Goal: Task Accomplishment & Management: Manage account settings

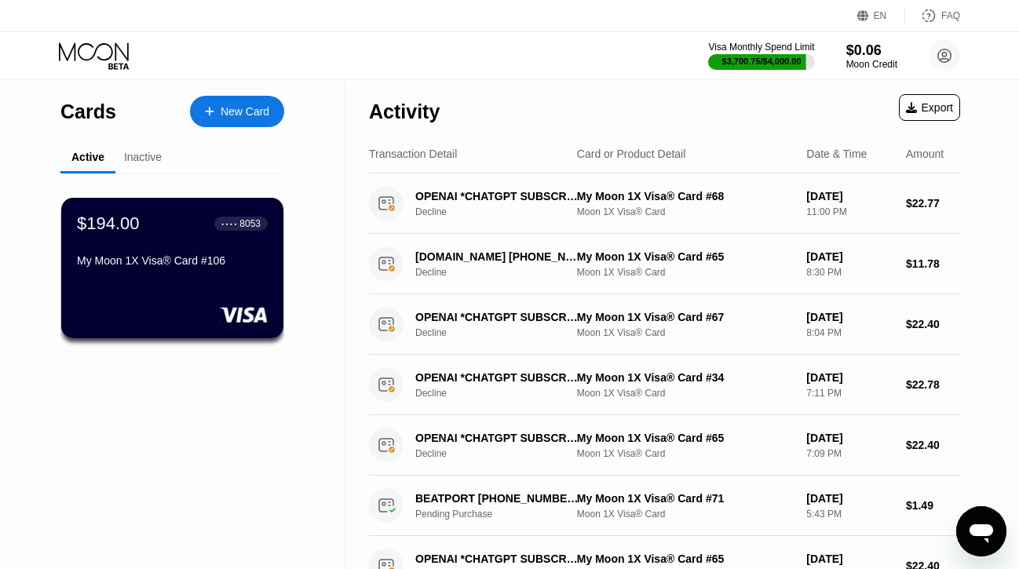
click at [179, 276] on div "$194.00 ● ● ● ● 8053 My Moon 1X Visa® Card #106" at bounding box center [172, 268] width 222 height 140
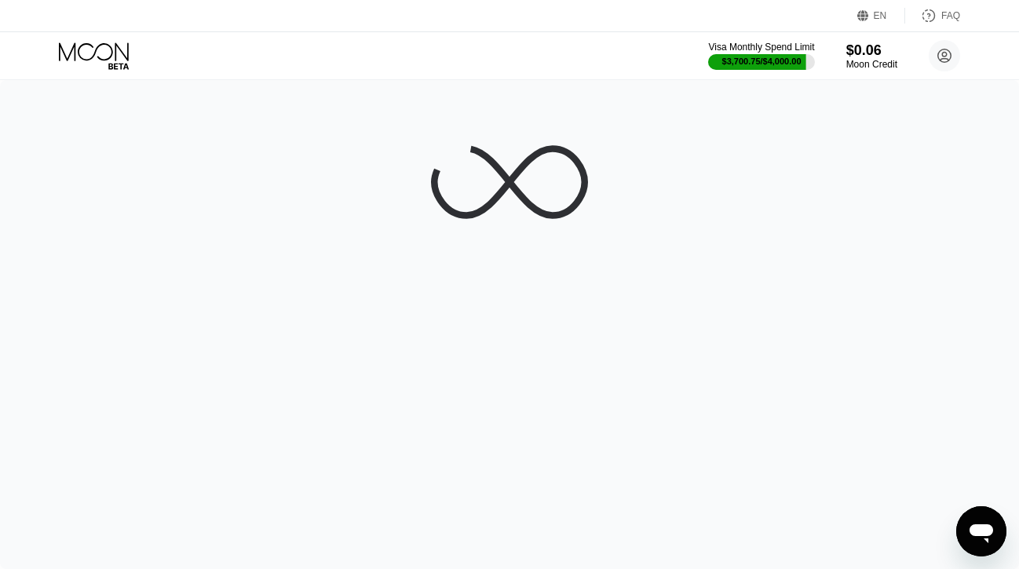
click at [162, 261] on div at bounding box center [509, 324] width 1019 height 489
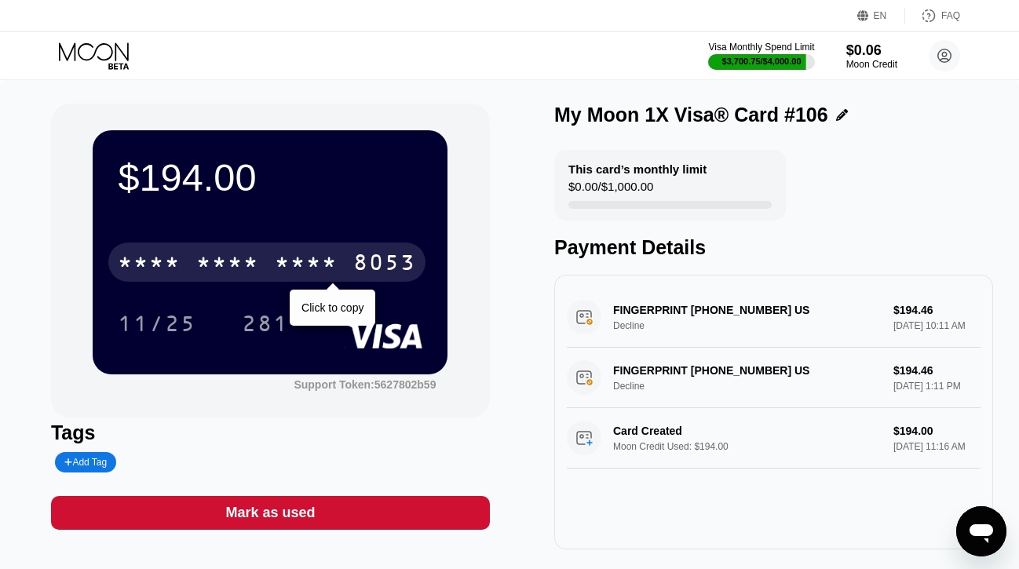
click at [177, 256] on div "* * * *" at bounding box center [149, 264] width 63 height 25
click at [177, 263] on div "4513" at bounding box center [149, 264] width 63 height 25
click at [177, 263] on div "* * * *" at bounding box center [149, 264] width 63 height 25
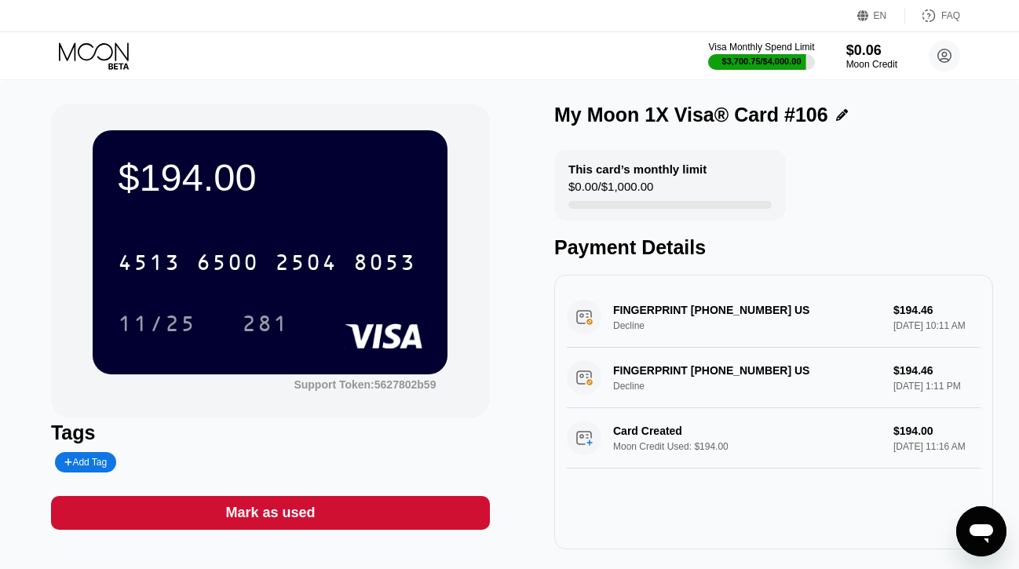
click at [120, 54] on icon at bounding box center [95, 55] width 73 height 27
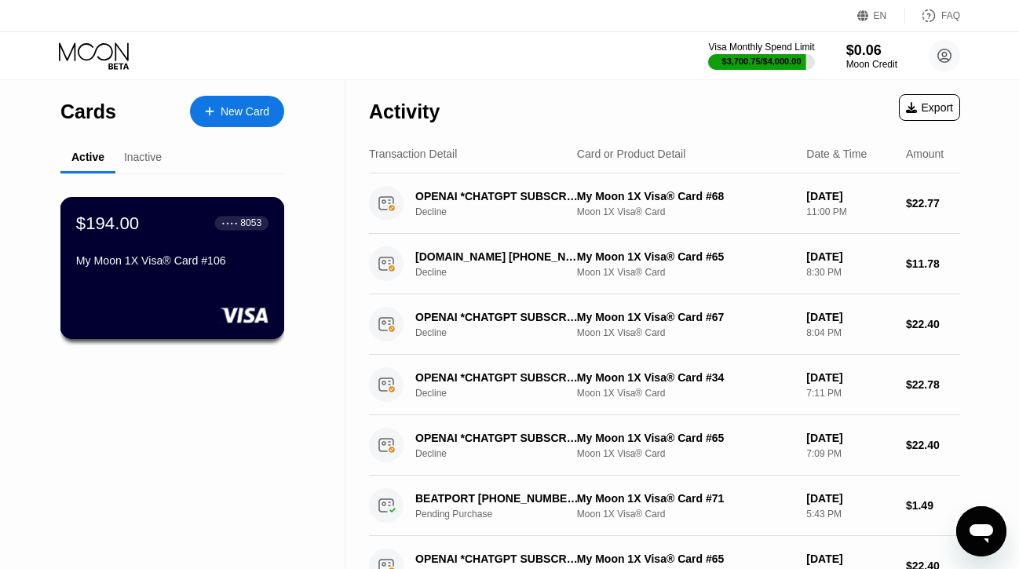
click at [171, 257] on div "My Moon 1X Visa® Card #106" at bounding box center [172, 260] width 192 height 13
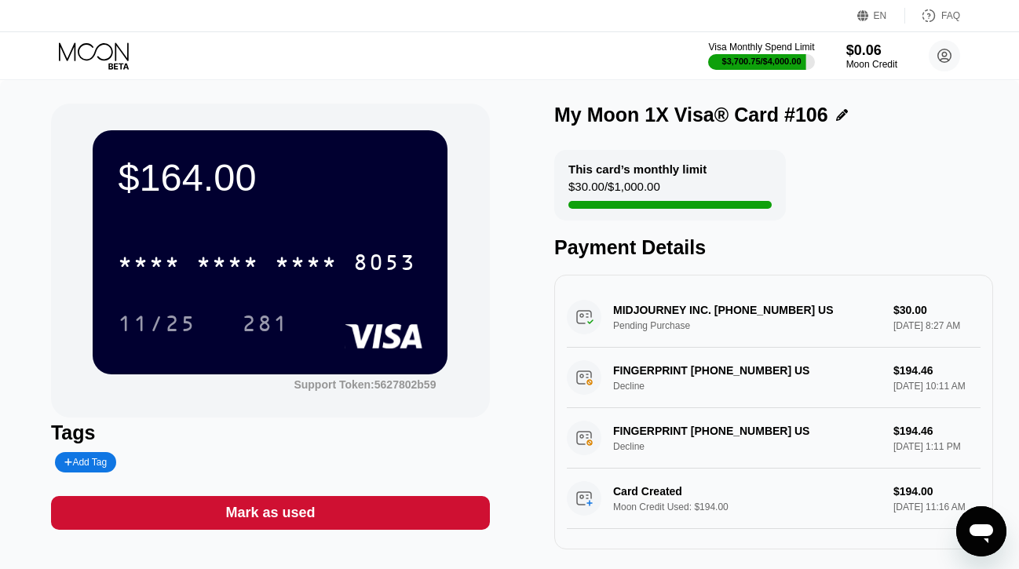
click at [94, 50] on icon at bounding box center [95, 55] width 73 height 27
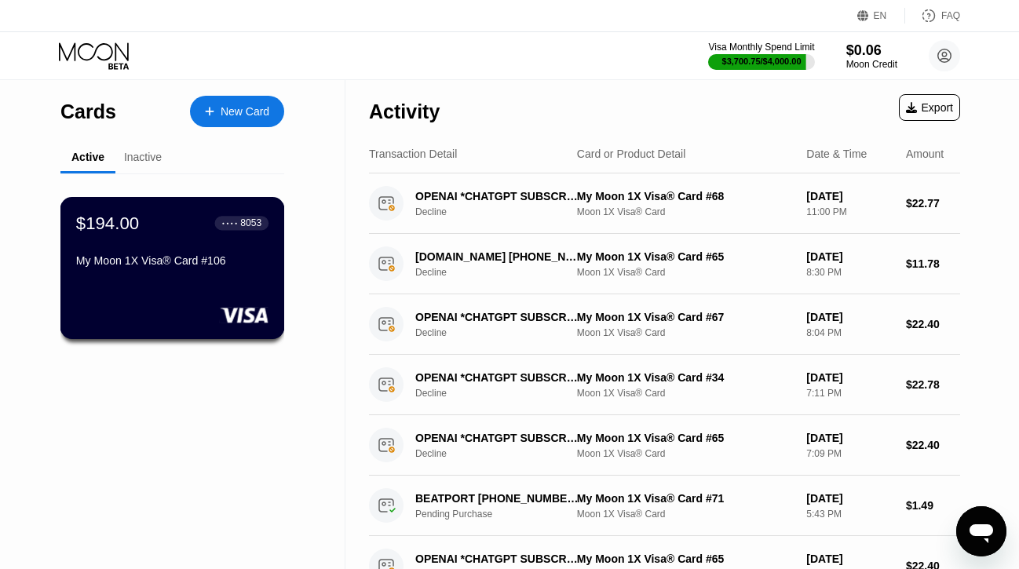
click at [182, 246] on div "$194.00 ● ● ● ● 8053 My Moon 1X Visa® Card #106" at bounding box center [172, 243] width 192 height 60
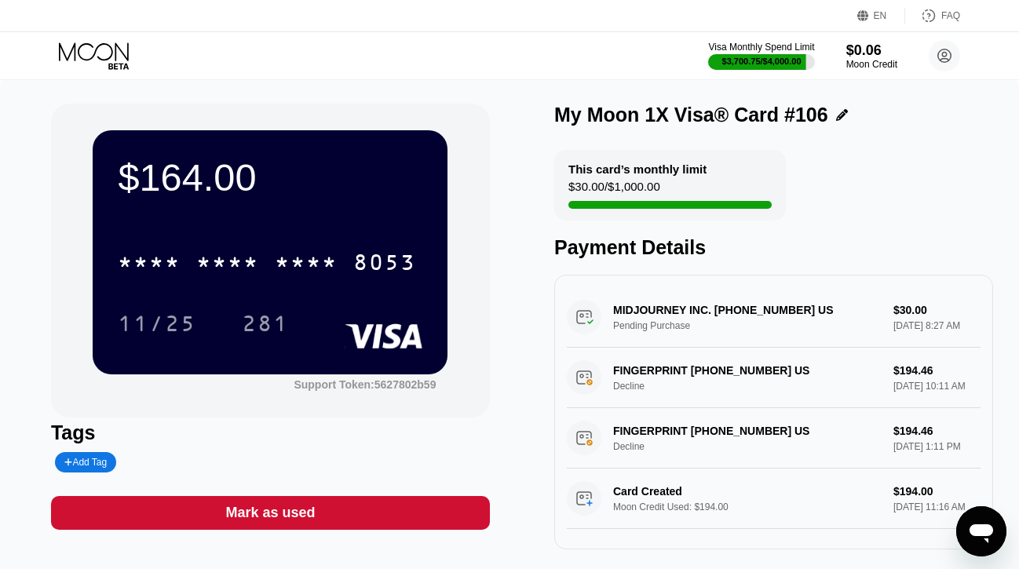
click at [190, 228] on div "$164.00 * * * * * * * * * * * * 8053 11/25 281" at bounding box center [270, 251] width 355 height 243
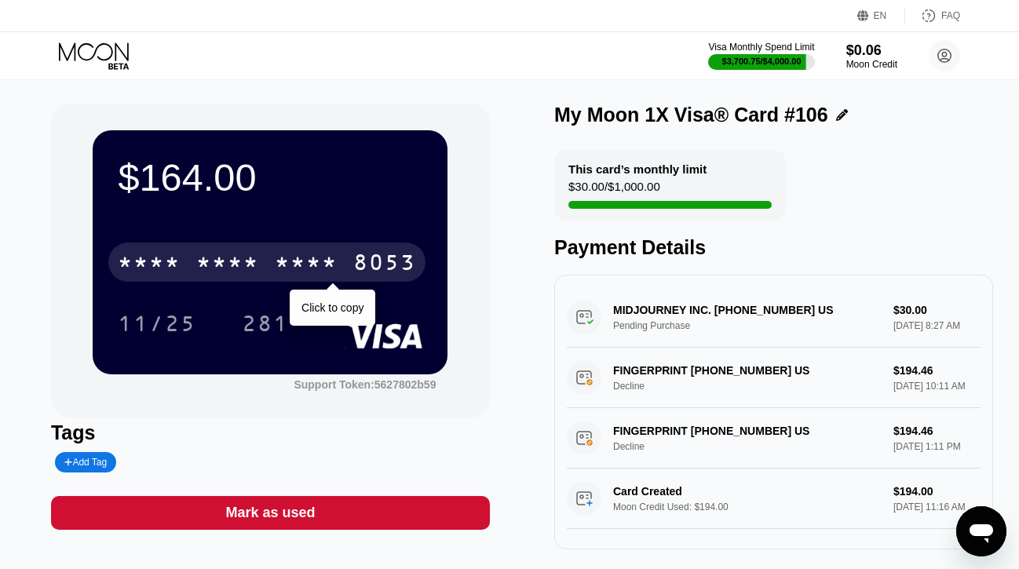
click at [189, 262] on div "* * * * * * * * * * * * 8053" at bounding box center [266, 262] width 317 height 39
click at [182, 261] on div "[CREDIT_CARD_NUMBER]" at bounding box center [266, 262] width 317 height 39
click at [182, 261] on div "* * * * * * * * * * * * 8053" at bounding box center [266, 262] width 317 height 39
